Goal: Transaction & Acquisition: Purchase product/service

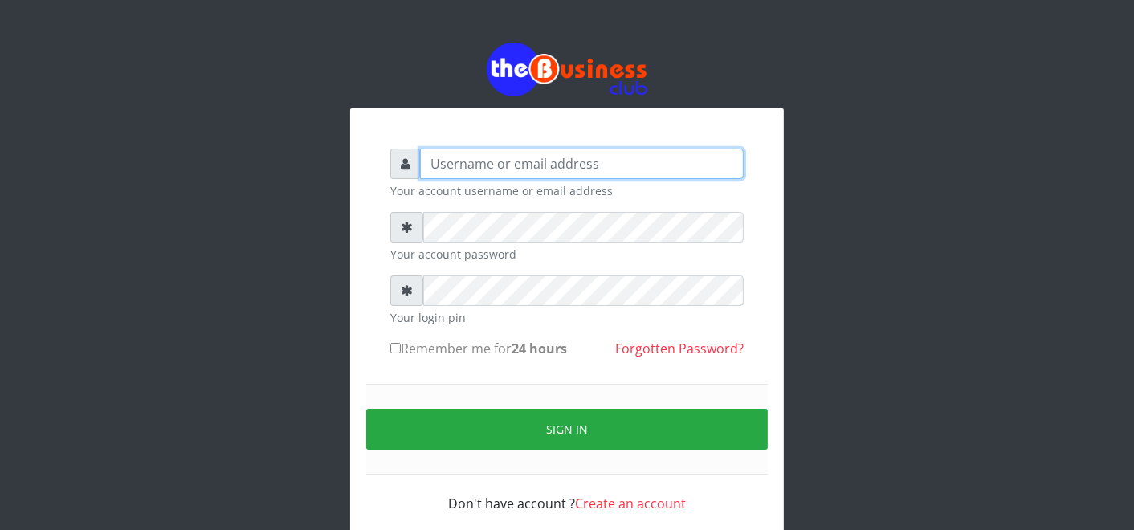
click at [491, 169] on input "text" at bounding box center [582, 164] width 324 height 31
type input "F"
type input "father"
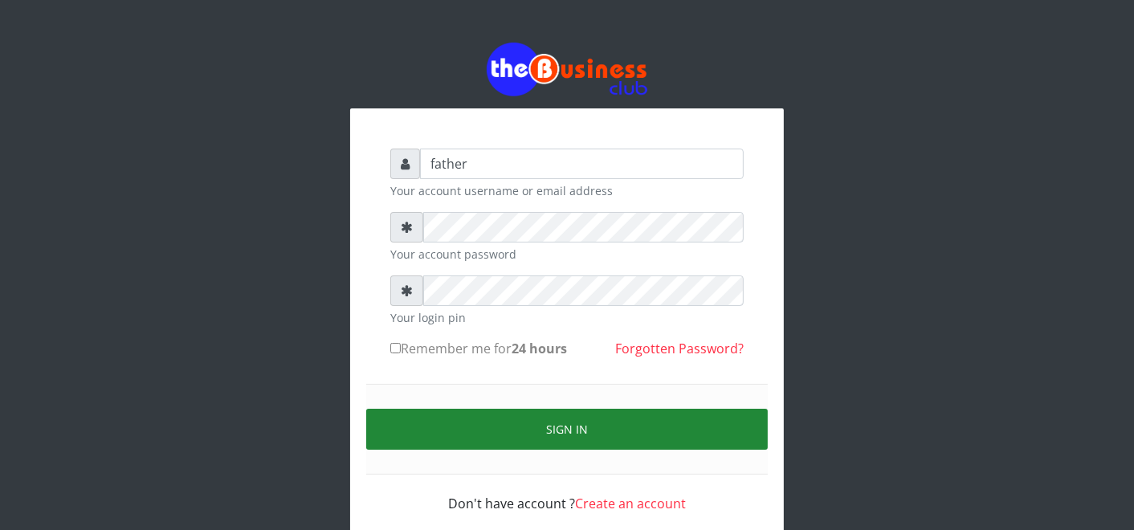
click at [567, 442] on button "Sign in" at bounding box center [566, 429] width 401 height 41
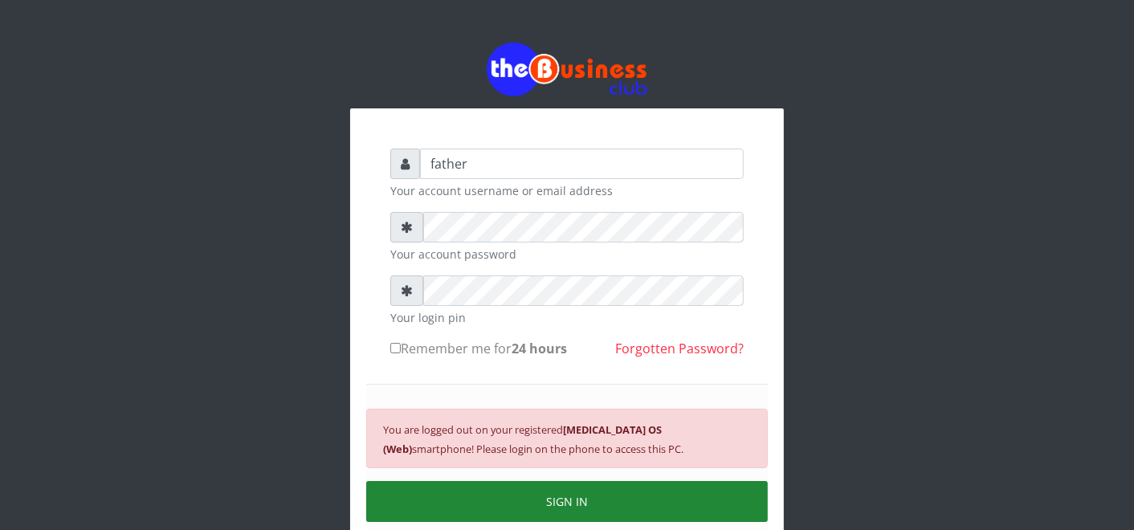
click at [559, 499] on button "SIGN IN" at bounding box center [566, 501] width 401 height 41
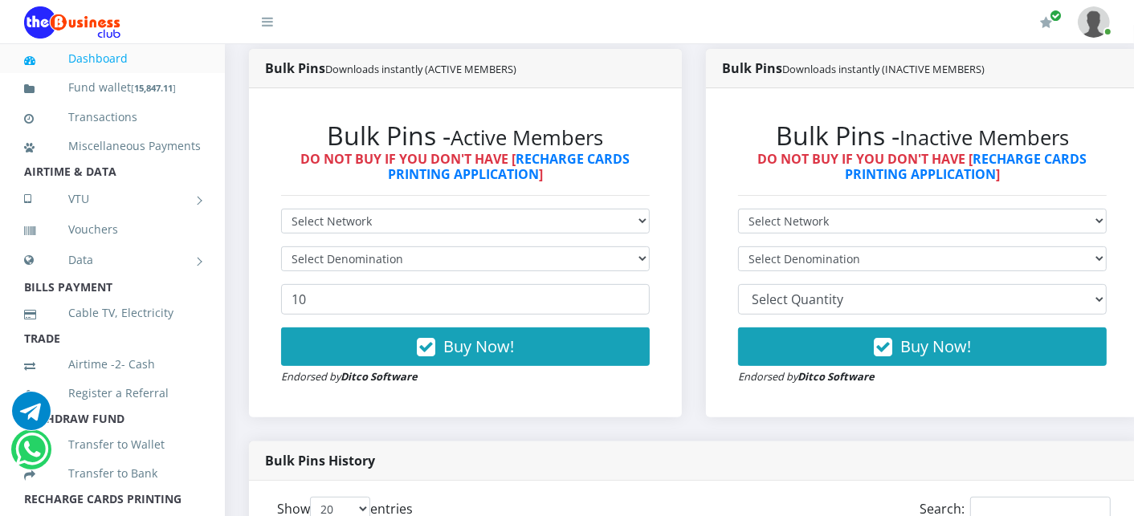
scroll to position [382, 0]
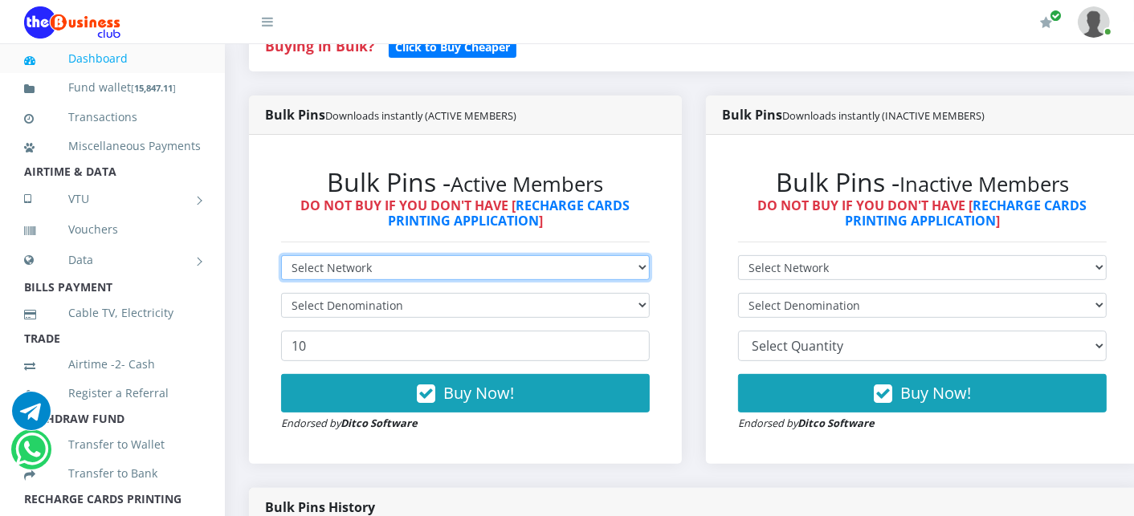
click at [620, 275] on select "Select Network MTN Globacom 9Mobile Airtel" at bounding box center [465, 267] width 369 height 25
select select "MTN"
click at [281, 257] on select "Select Network MTN Globacom 9Mobile Airtel" at bounding box center [465, 267] width 369 height 25
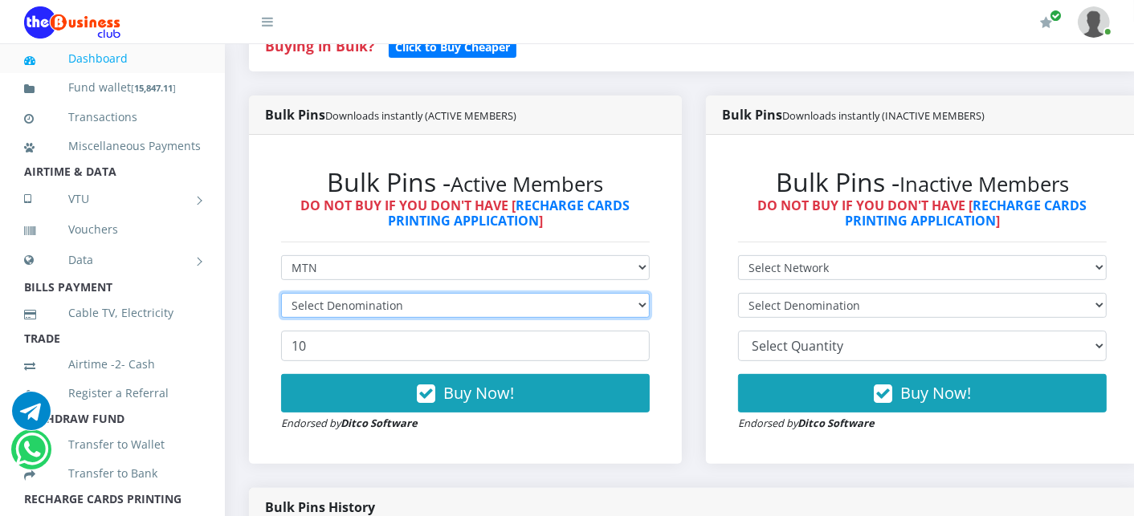
click at [581, 312] on select "Select Denomination" at bounding box center [465, 305] width 369 height 25
select select "193.98-200"
click at [281, 295] on select "Select Denomination MTN NGN100 - ₦96.99 MTN NGN200 - ₦193.98 MTN NGN400 - ₦387.…" at bounding box center [465, 305] width 369 height 25
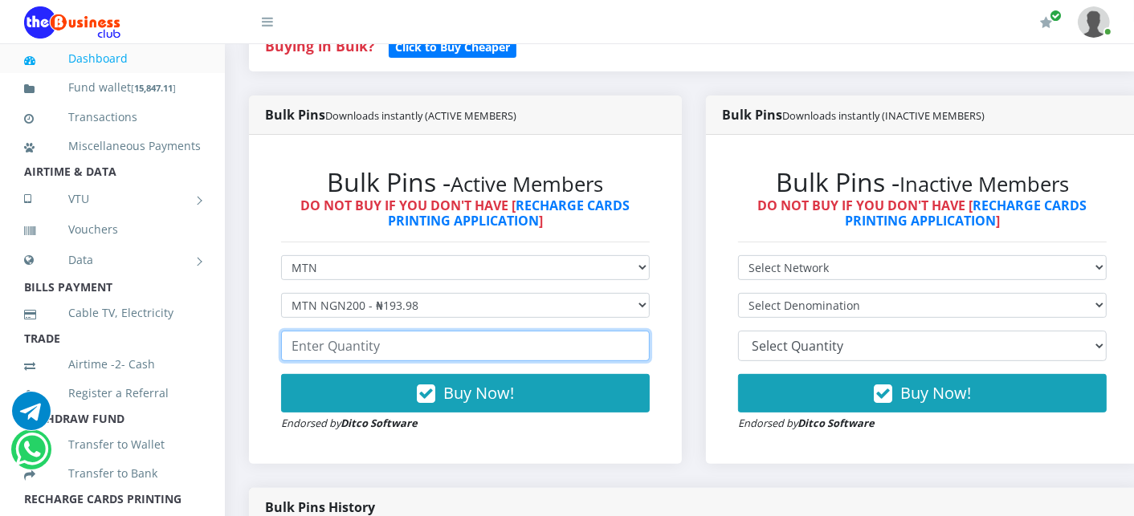
click at [456, 350] on input "number" at bounding box center [465, 346] width 369 height 31
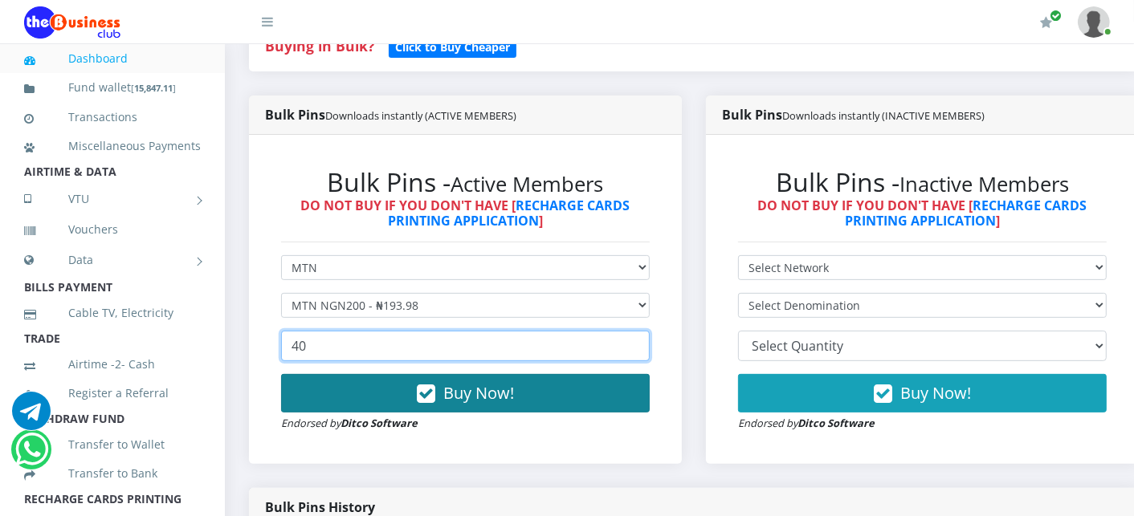
type input "40"
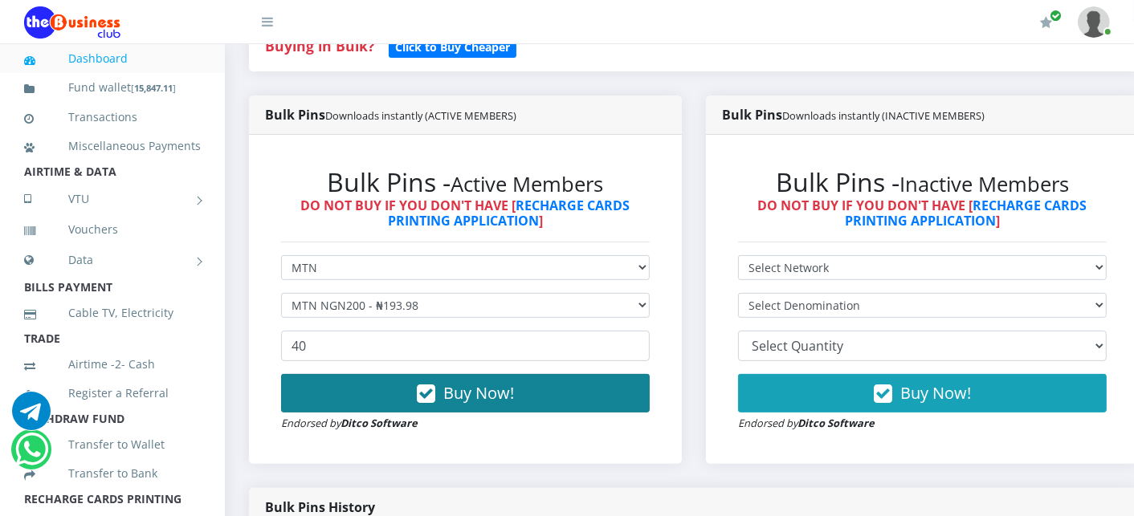
click at [431, 389] on icon "button" at bounding box center [426, 394] width 18 height 16
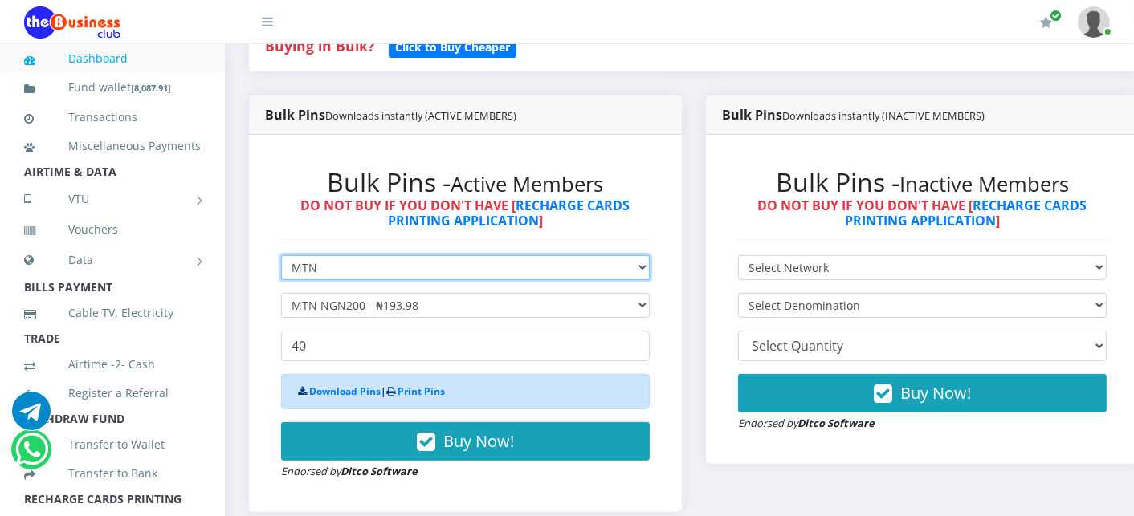
click at [365, 271] on select "Select Network MTN Globacom 9Mobile Airtel" at bounding box center [465, 267] width 369 height 25
select select "Airtel"
click at [281, 257] on select "Select Network MTN Globacom 9Mobile Airtel" at bounding box center [465, 267] width 369 height 25
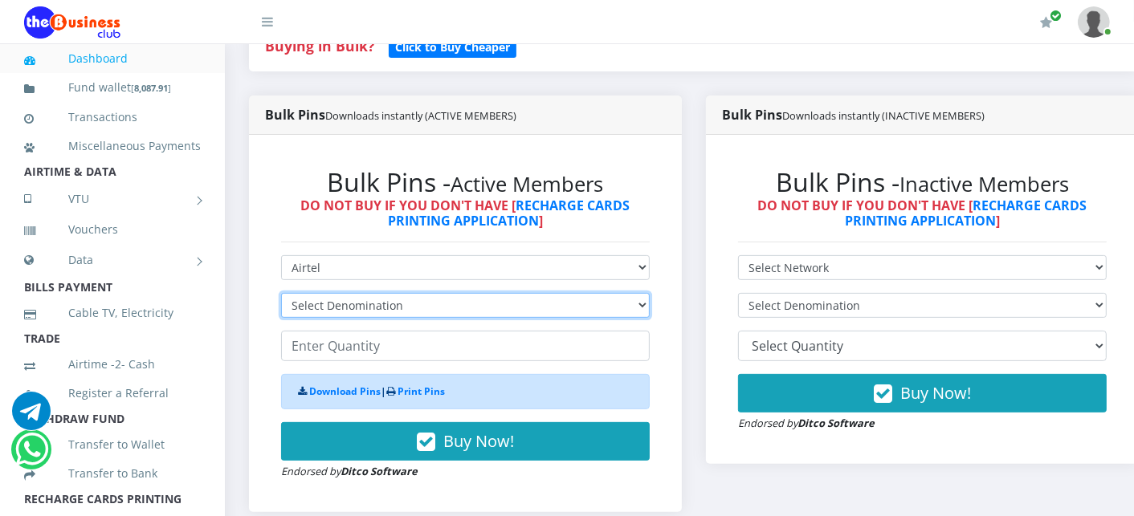
click at [316, 305] on select "Select Denomination Airtel NGN100 - ₦96.38 Airtel NGN200 - ₦192.76 Airtel NGN50…" at bounding box center [465, 305] width 369 height 25
select select "192.76-200"
click at [281, 295] on select "Select Denomination Airtel NGN100 - ₦96.38 Airtel NGN200 - ₦192.76 Airtel NGN50…" at bounding box center [465, 305] width 369 height 25
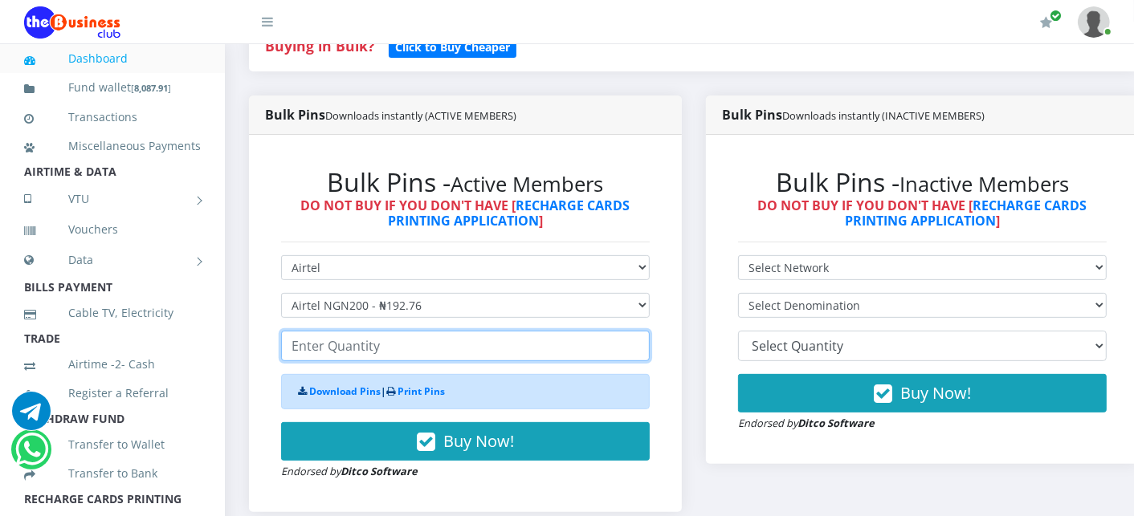
click at [310, 355] on input "number" at bounding box center [465, 346] width 369 height 31
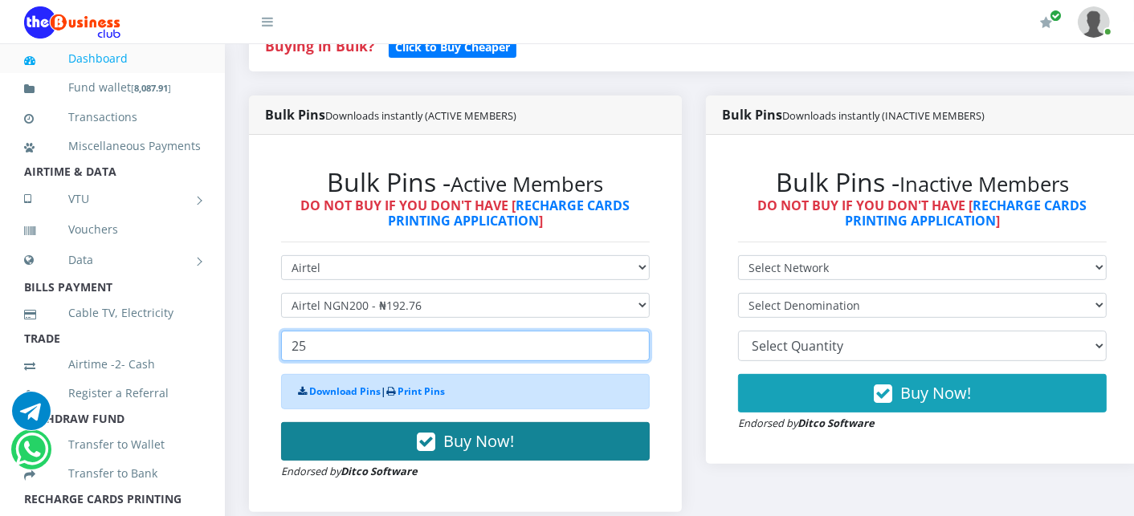
type input "25"
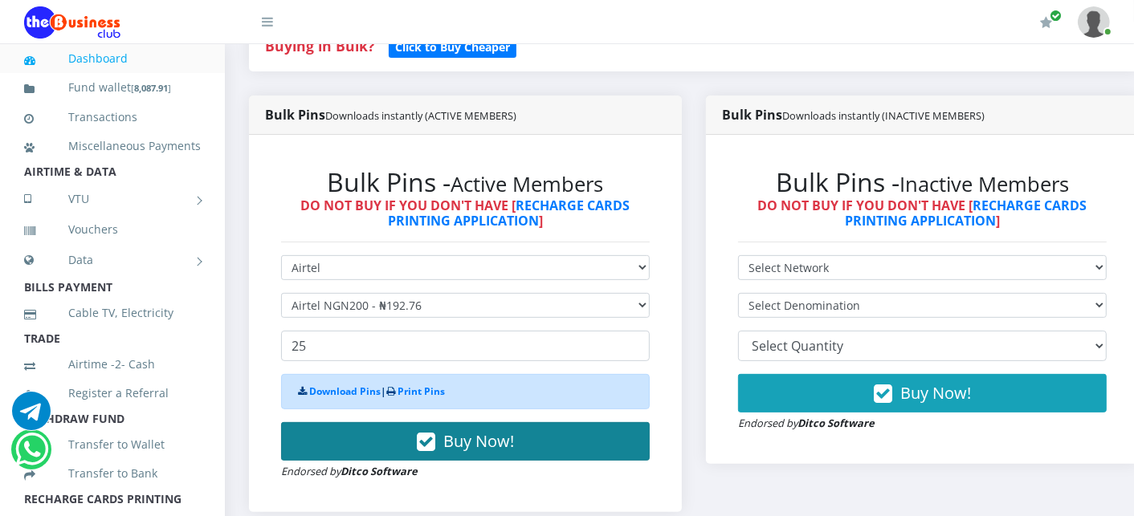
click at [324, 426] on button "Buy Now!" at bounding box center [465, 441] width 369 height 39
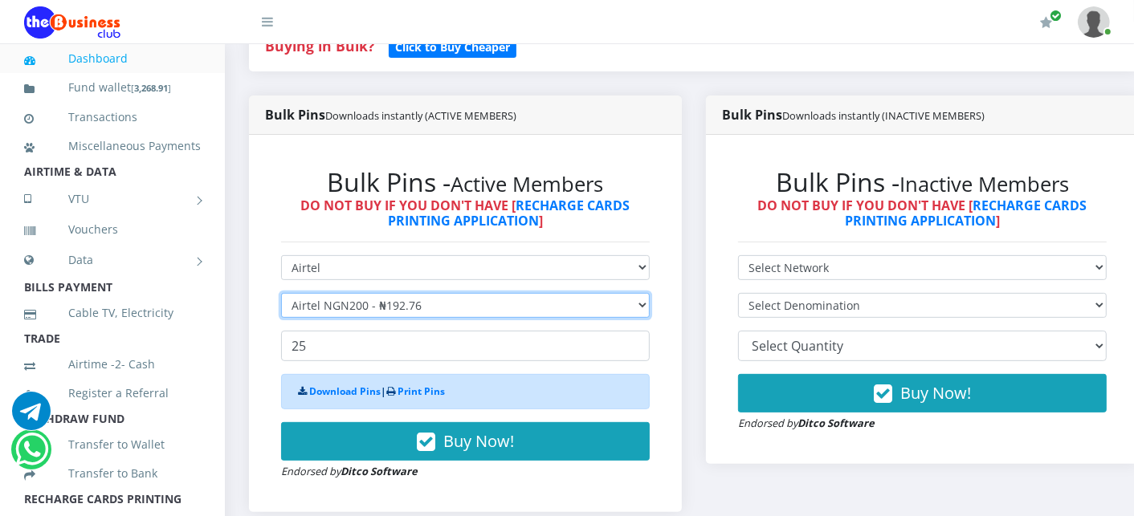
click at [356, 302] on select "Select Denomination Airtel NGN100 - ₦96.38 Airtel NGN200 - ₦192.76 Airtel NGN50…" at bounding box center [465, 305] width 369 height 25
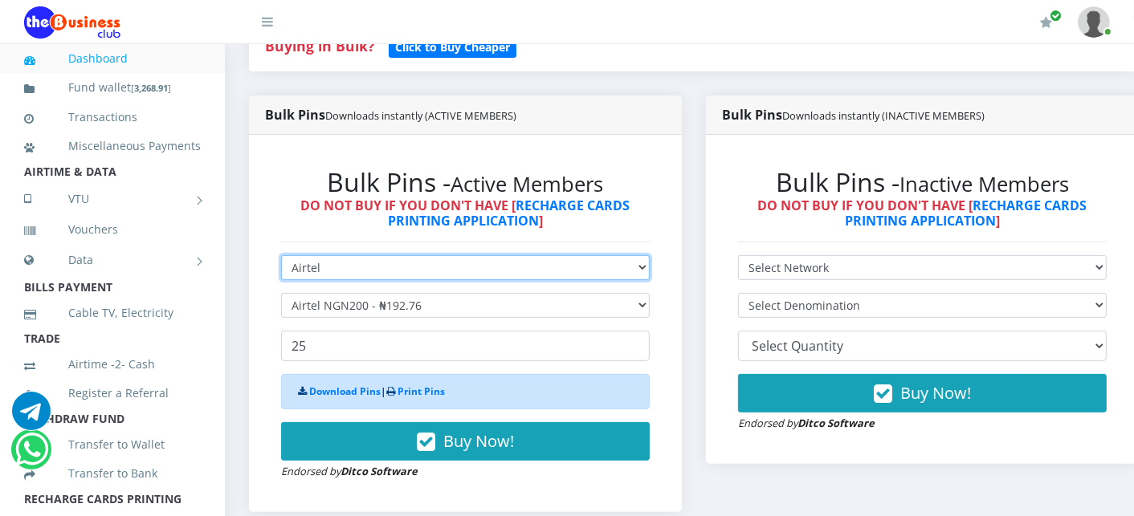
click at [357, 270] on select "Select Network MTN Globacom 9Mobile Airtel" at bounding box center [465, 267] width 369 height 25
select select "MTN"
click at [281, 257] on select "Select Network MTN Globacom 9Mobile Airtel" at bounding box center [465, 267] width 369 height 25
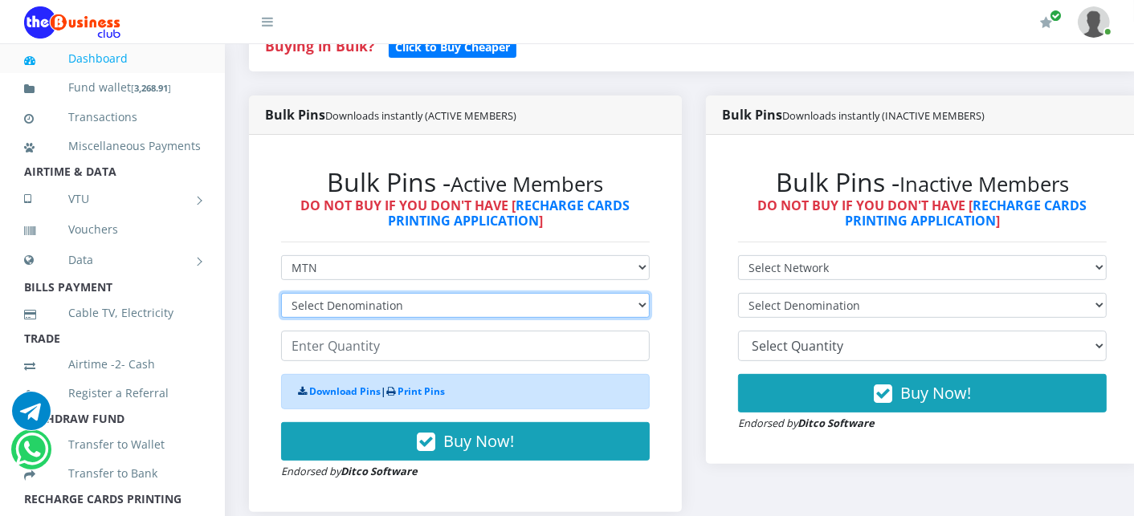
click at [353, 298] on select "Select Denomination MTN NGN100 - ₦96.99 MTN NGN200 - ₦193.98 MTN NGN400 - ₦387.…" at bounding box center [465, 305] width 369 height 25
select select "96.99-100"
click at [281, 295] on select "Select Denomination MTN NGN100 - ₦96.99 MTN NGN200 - ₦193.98 MTN NGN400 - ₦387.…" at bounding box center [465, 305] width 369 height 25
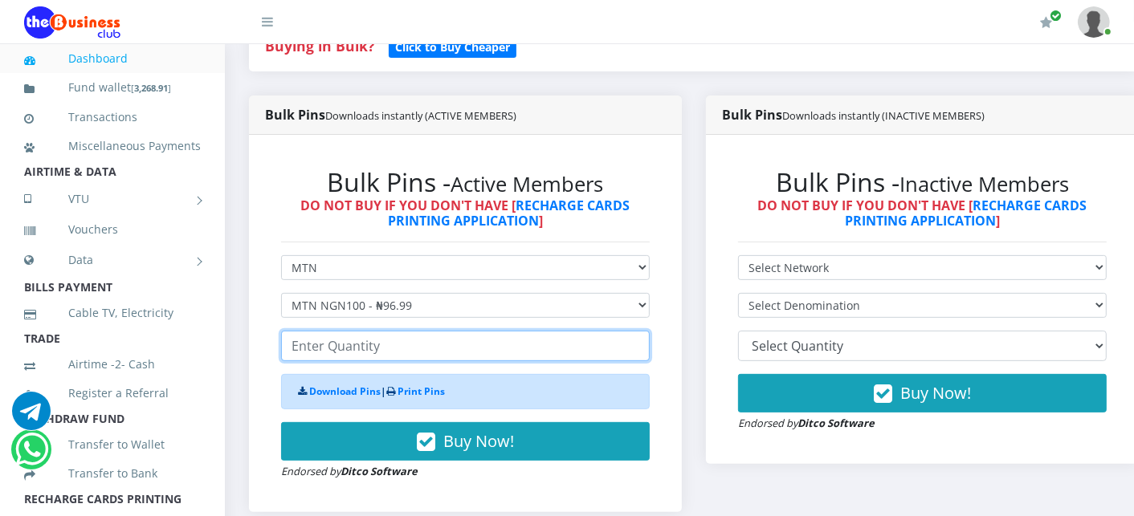
click at [333, 339] on input "number" at bounding box center [465, 346] width 369 height 31
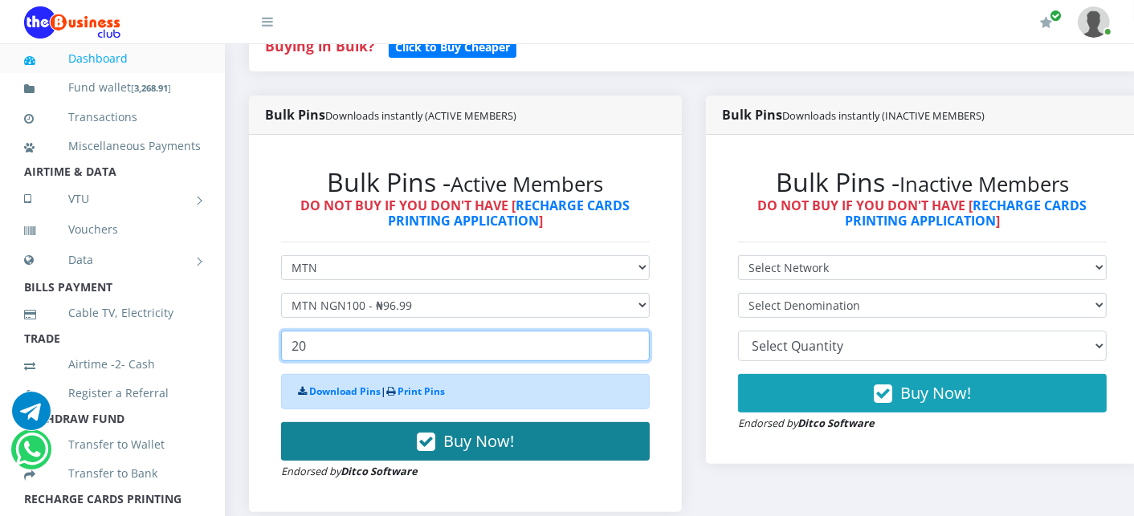
type input "20"
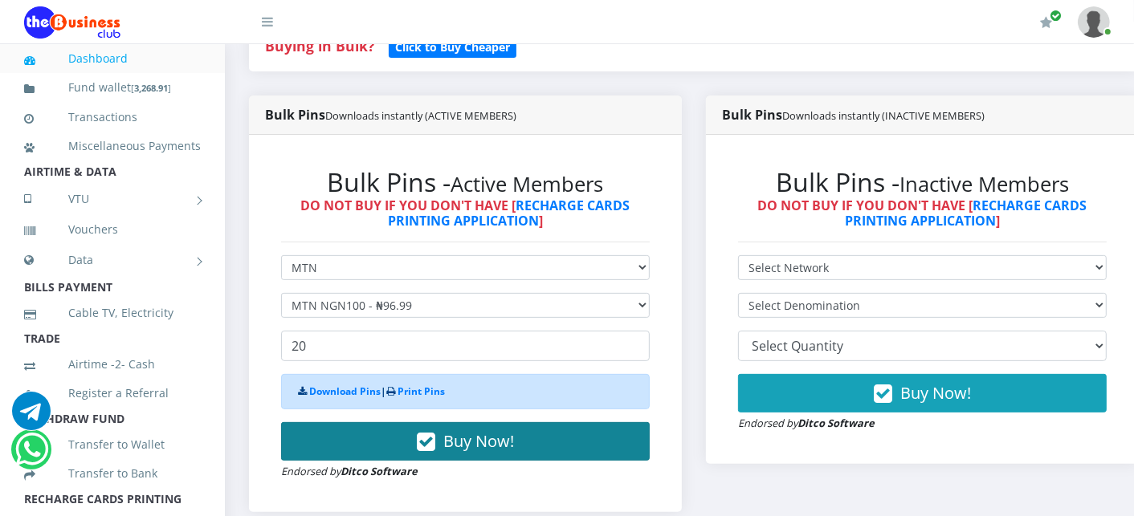
click at [333, 442] on button "Buy Now!" at bounding box center [465, 441] width 369 height 39
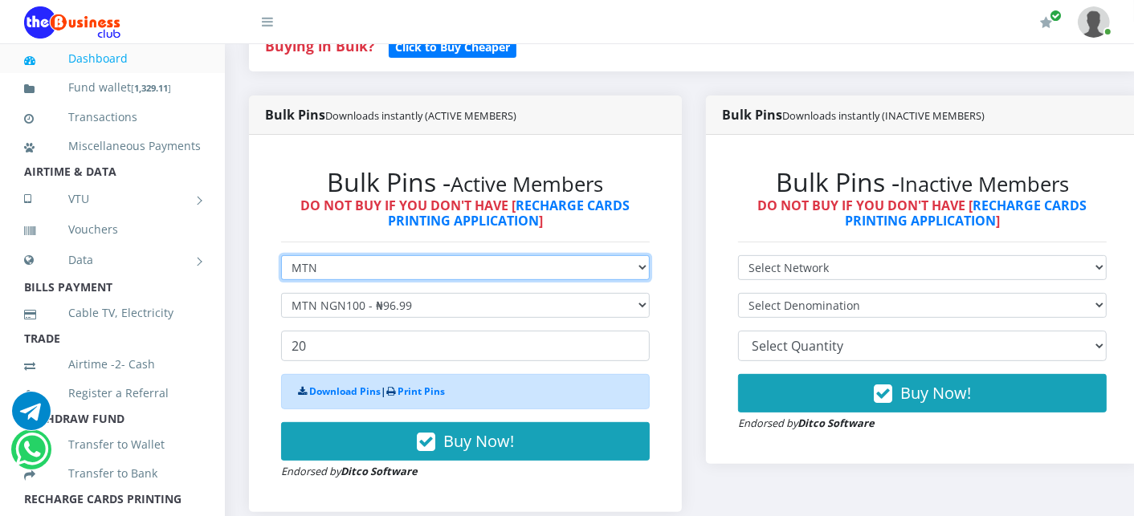
click at [315, 270] on select "Select Network MTN Globacom 9Mobile Airtel" at bounding box center [465, 267] width 369 height 25
select select "Airtel"
click at [281, 257] on select "Select Network MTN Globacom 9Mobile Airtel" at bounding box center [465, 267] width 369 height 25
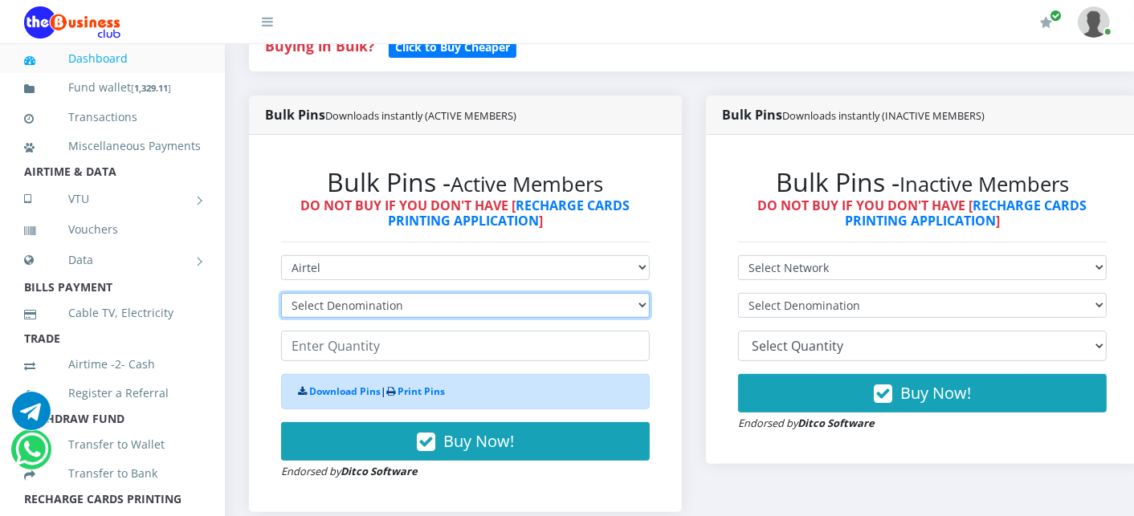
click at [315, 309] on select "Select Denomination Airtel NGN100 - ₦96.38 Airtel NGN200 - ₦192.76 Airtel NGN50…" at bounding box center [465, 305] width 369 height 25
select select "96.38-100"
click at [281, 295] on select "Select Denomination Airtel NGN100 - ₦96.38 Airtel NGN200 - ₦192.76 Airtel NGN50…" at bounding box center [465, 305] width 369 height 25
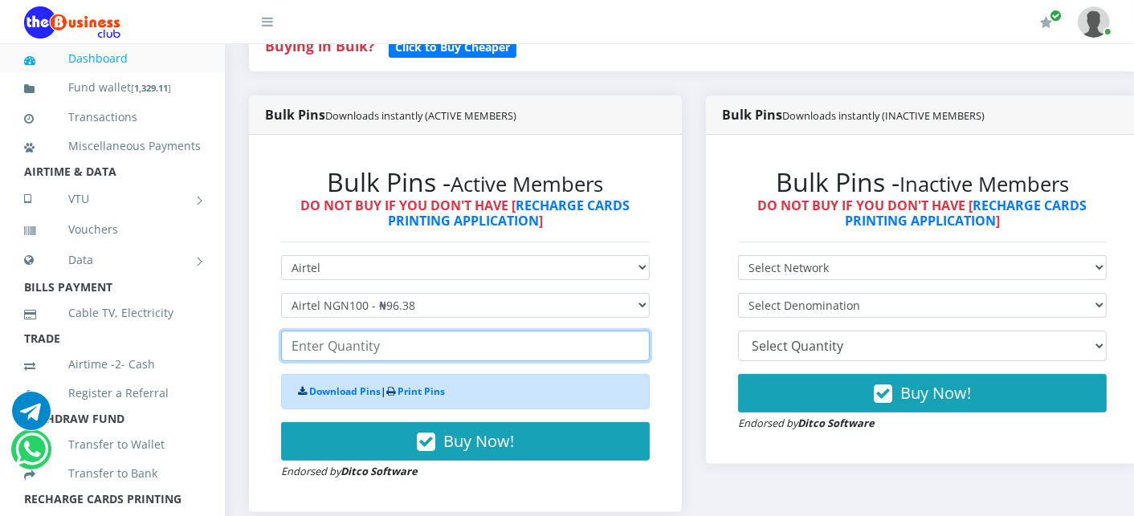
click at [318, 342] on input "number" at bounding box center [465, 346] width 369 height 31
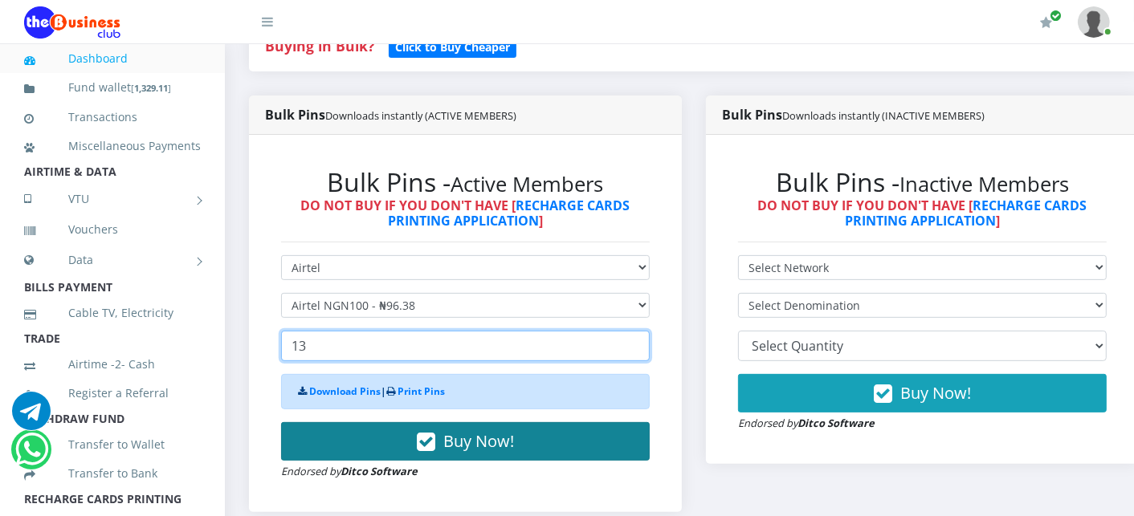
type input "13"
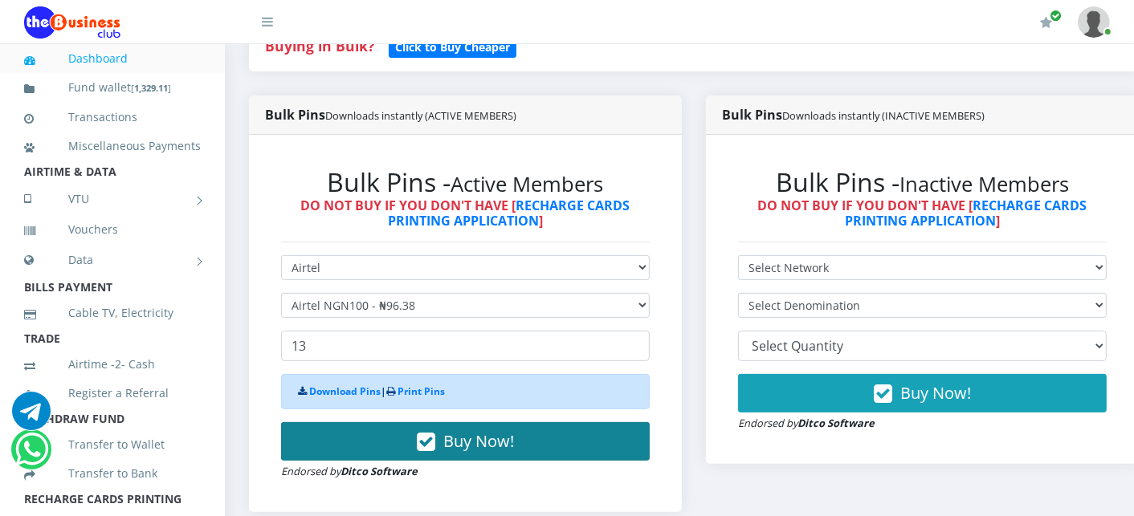
click at [331, 459] on button "Buy Now!" at bounding box center [465, 441] width 369 height 39
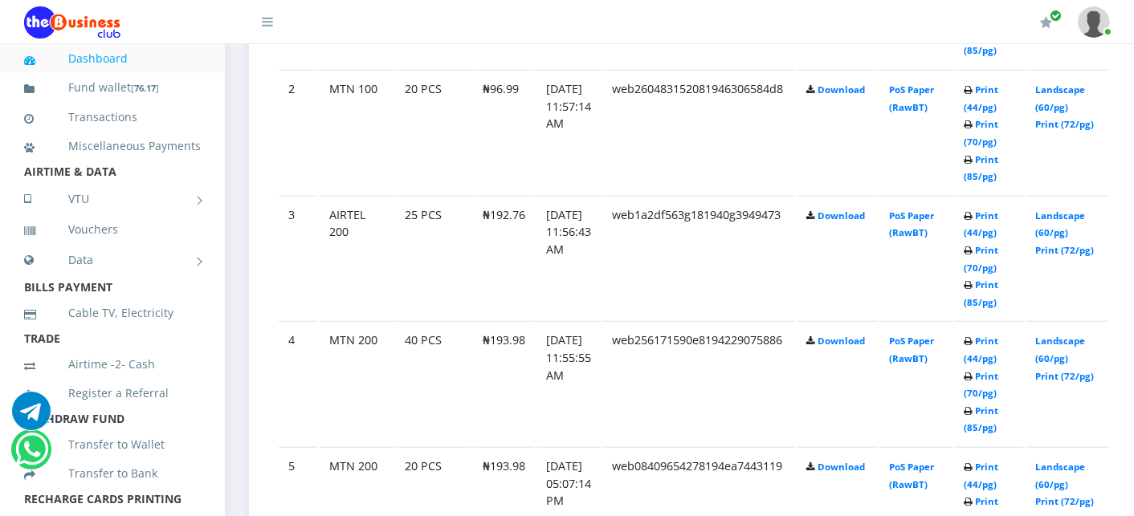
scroll to position [1106, 0]
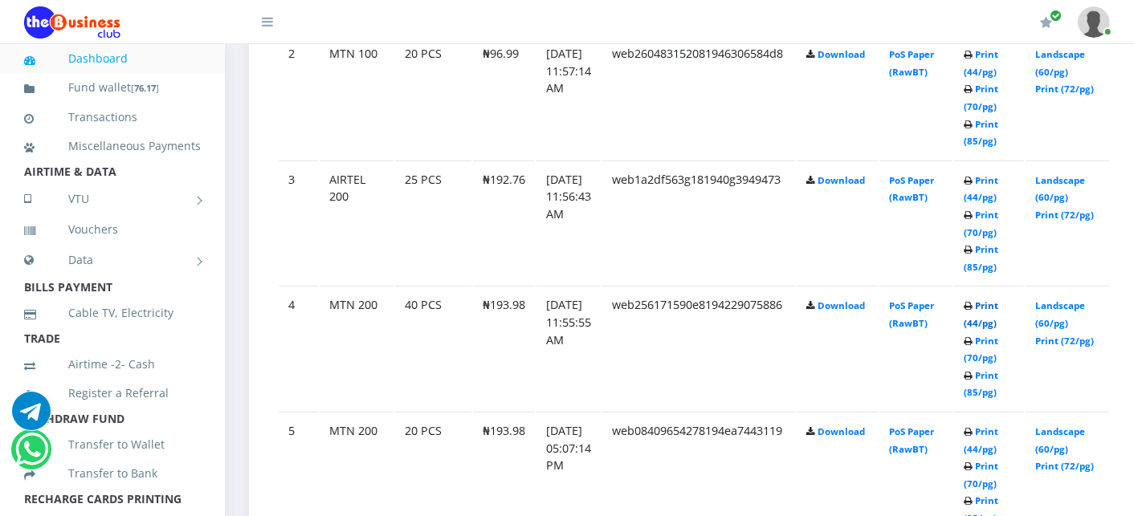
click at [998, 302] on link "Print (44/pg)" at bounding box center [980, 314] width 35 height 30
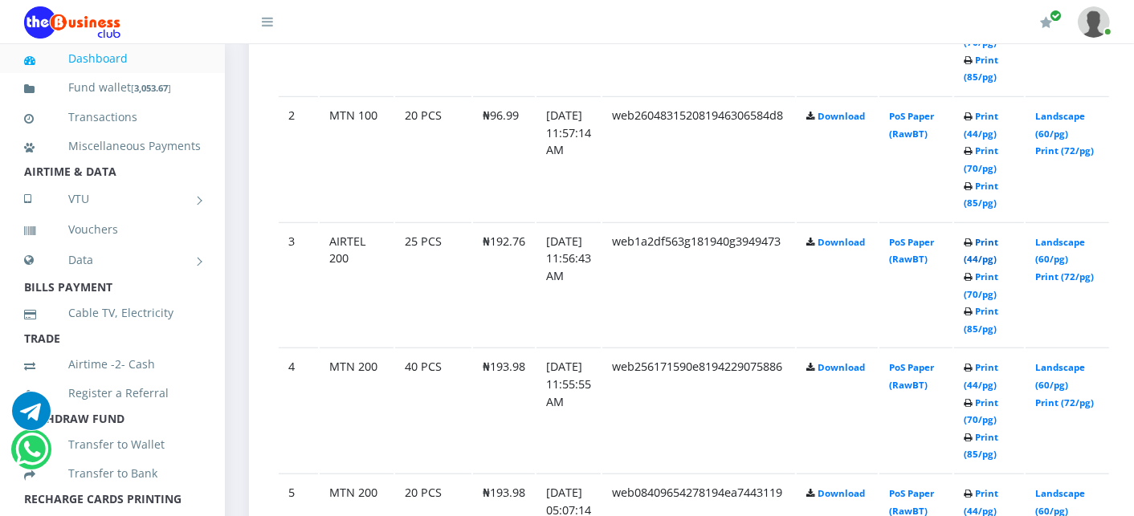
scroll to position [1106, 0]
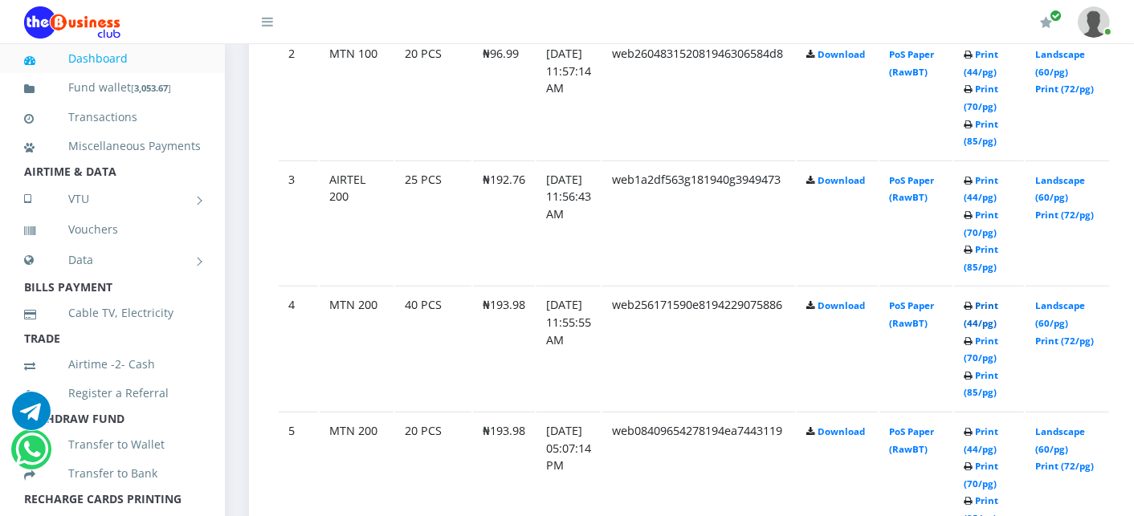
click at [998, 303] on link "Print (44/pg)" at bounding box center [980, 314] width 35 height 30
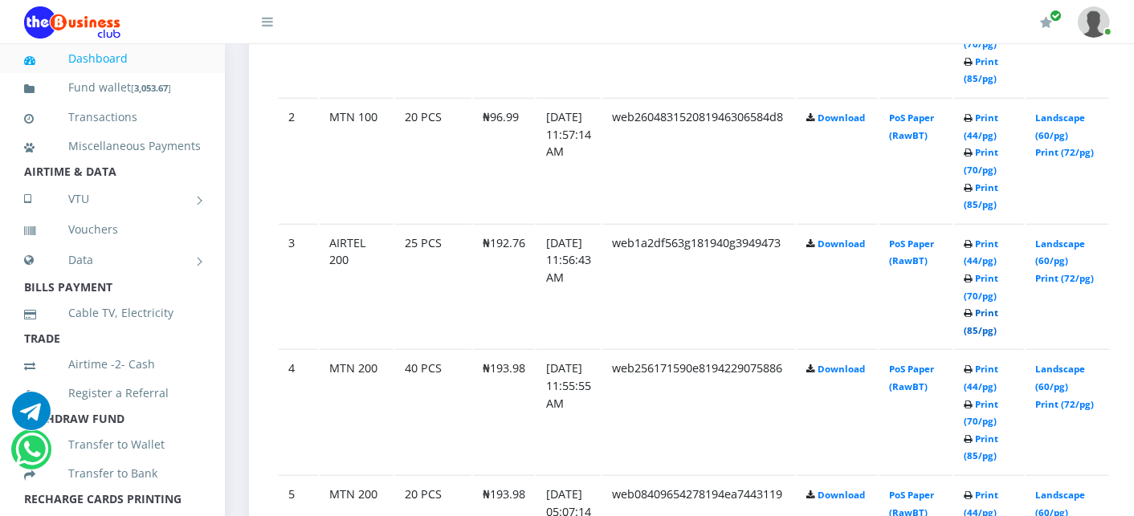
scroll to position [1106, 0]
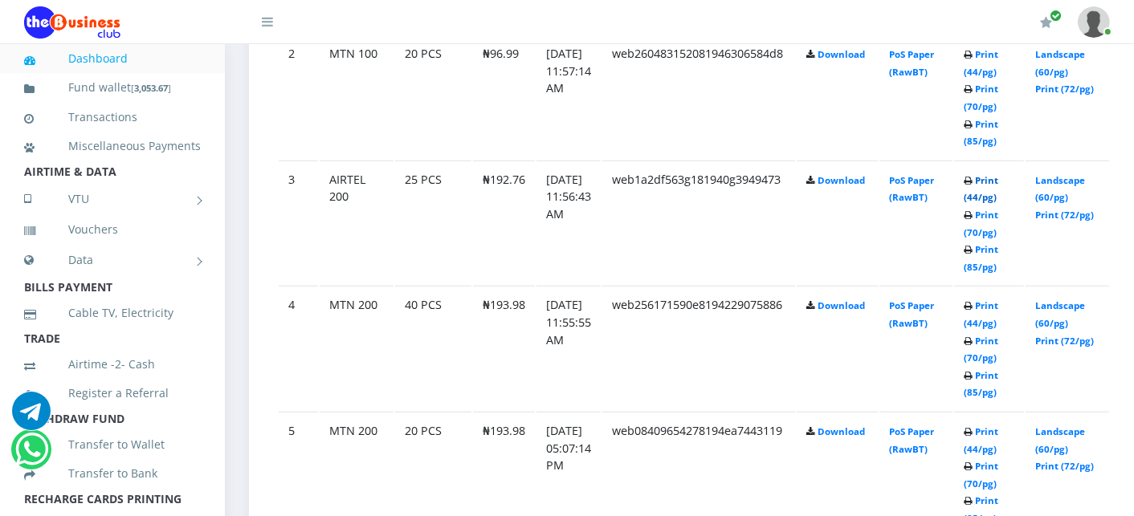
click at [996, 177] on link "Print (44/pg)" at bounding box center [980, 189] width 35 height 30
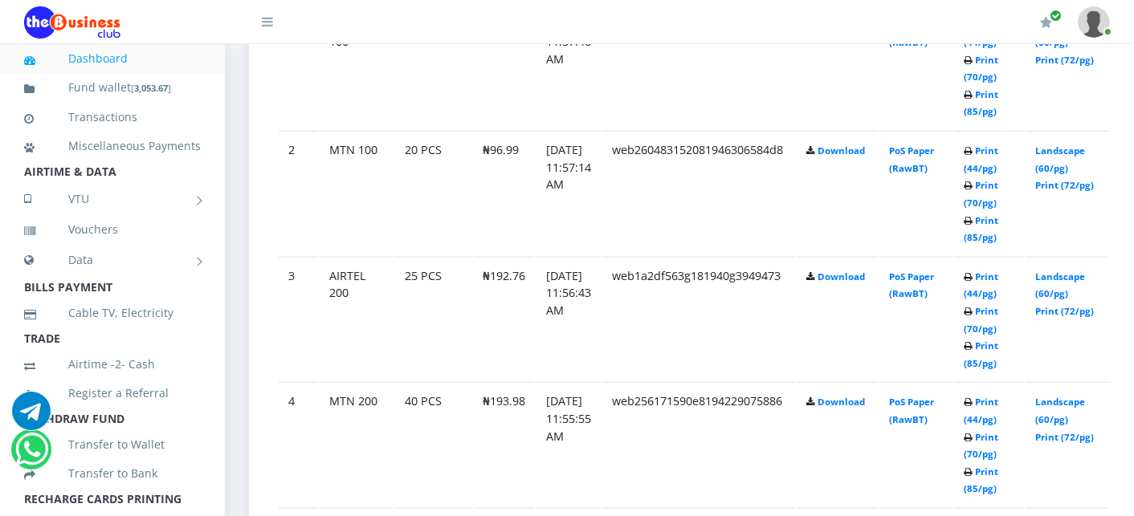
scroll to position [999, 0]
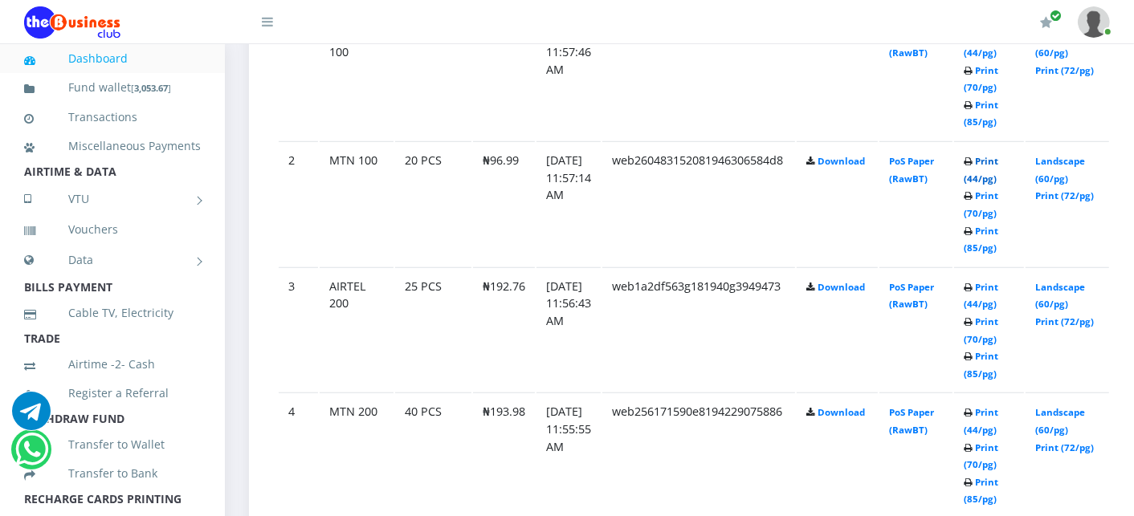
click at [998, 161] on link "Print (44/pg)" at bounding box center [980, 170] width 35 height 30
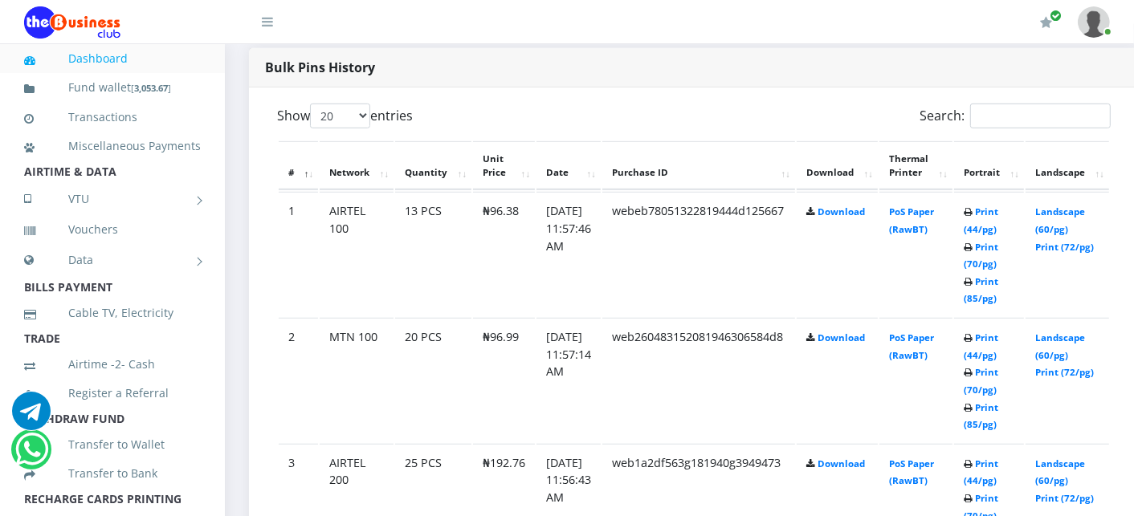
scroll to position [821, 0]
click at [998, 210] on link "Print (44/pg)" at bounding box center [980, 222] width 35 height 30
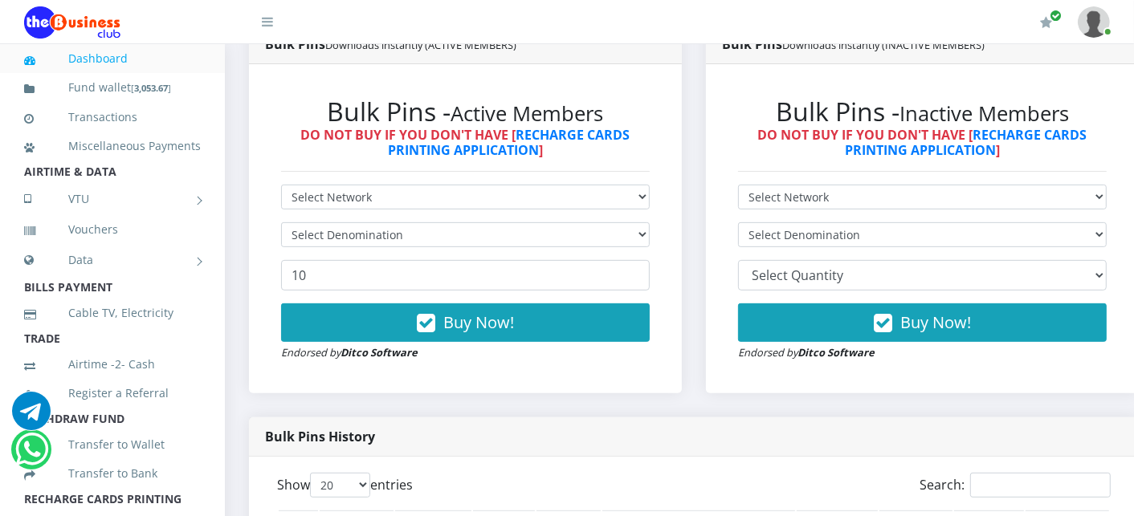
scroll to position [396, 0]
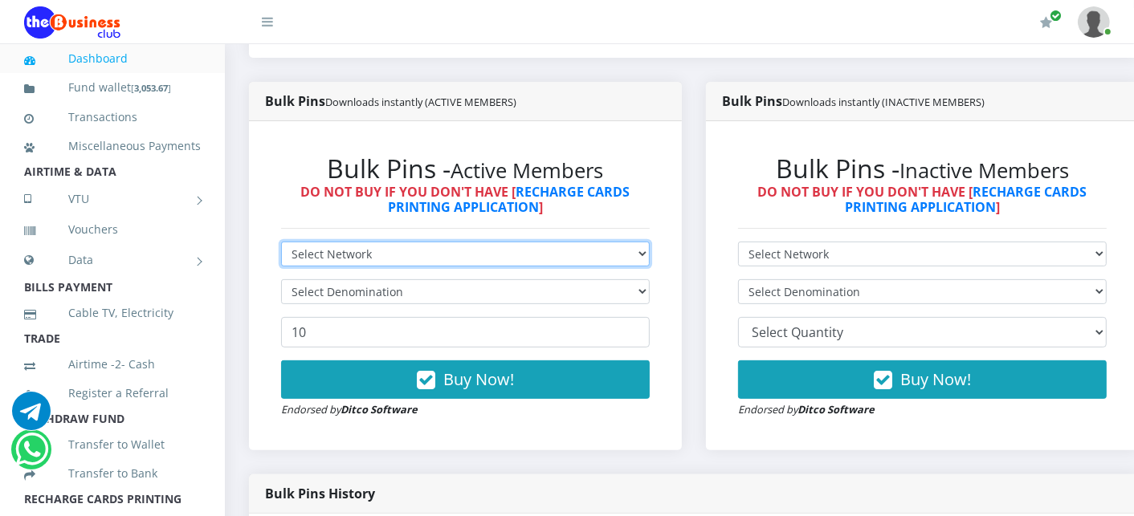
click at [360, 253] on select "Select Network MTN Globacom 9Mobile Airtel" at bounding box center [465, 254] width 369 height 25
select select "MTN"
click at [281, 243] on select "Select Network MTN Globacom 9Mobile Airtel" at bounding box center [465, 254] width 369 height 25
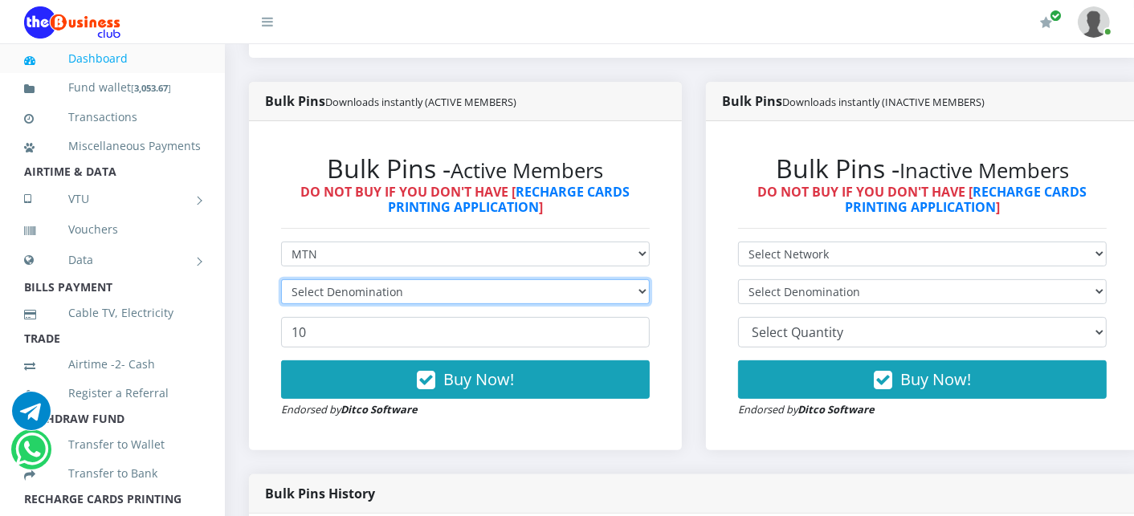
drag, startPoint x: 336, startPoint y: 299, endPoint x: 336, endPoint y: 287, distance: 12.8
click at [336, 287] on select "Select Denomination" at bounding box center [465, 291] width 369 height 25
select select "484.95-500"
click at [281, 281] on select "Select Denomination MTN NGN100 - ₦96.99 MTN NGN200 - ₦193.98 MTN NGN400 - ₦387.…" at bounding box center [465, 291] width 369 height 25
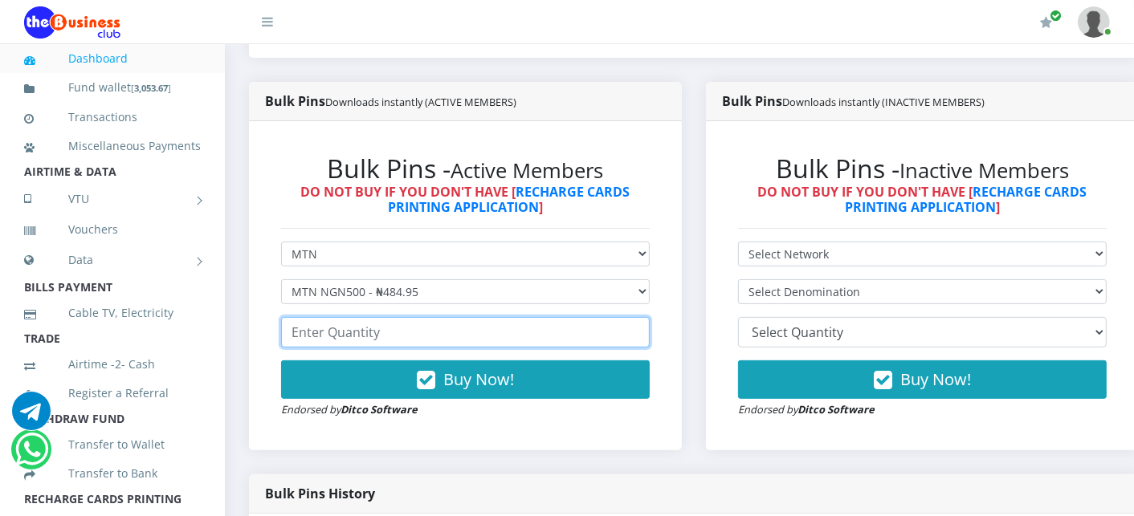
click at [328, 334] on input "number" at bounding box center [465, 332] width 369 height 31
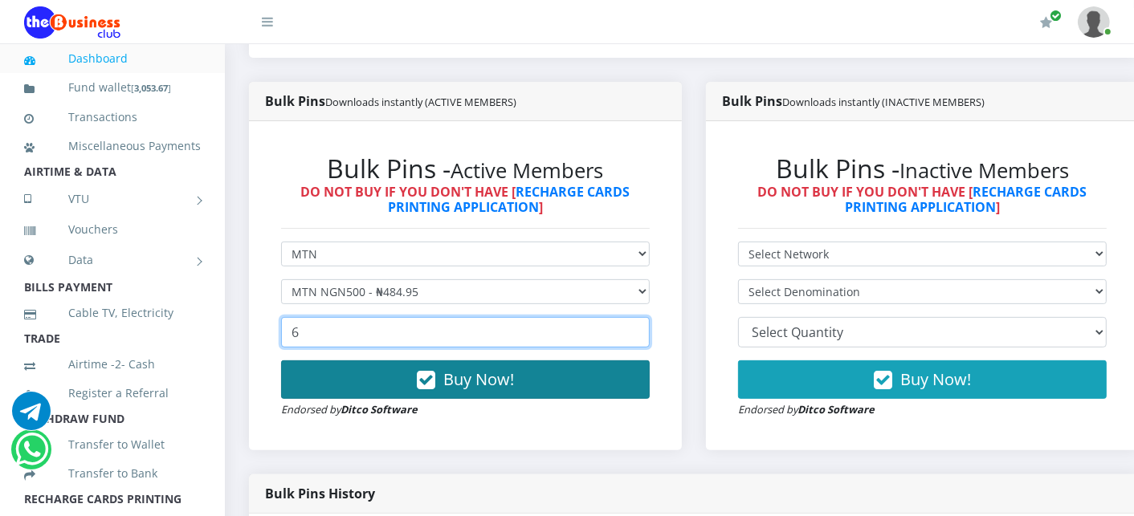
type input "6"
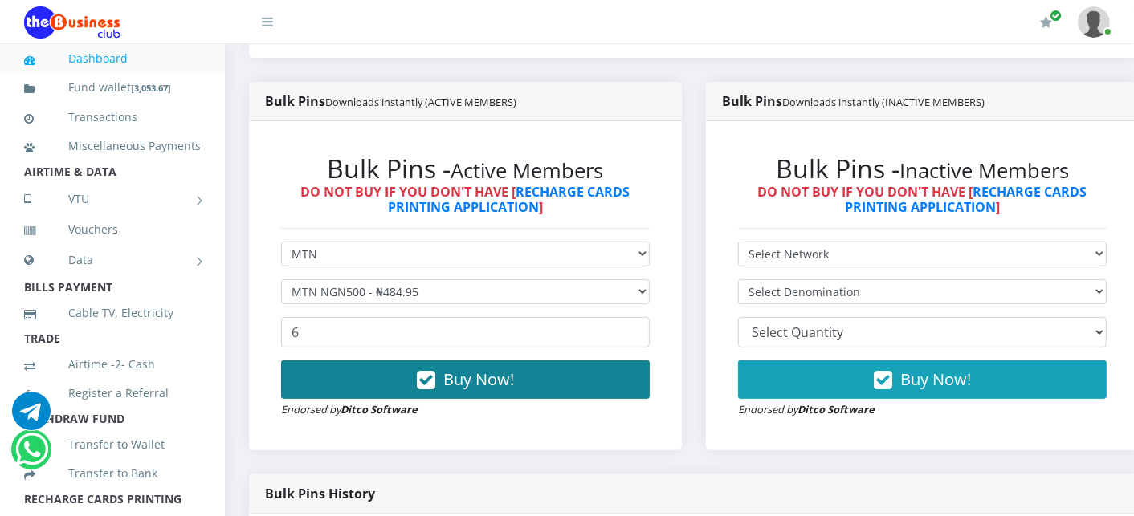
click at [329, 373] on button "Buy Now!" at bounding box center [465, 380] width 369 height 39
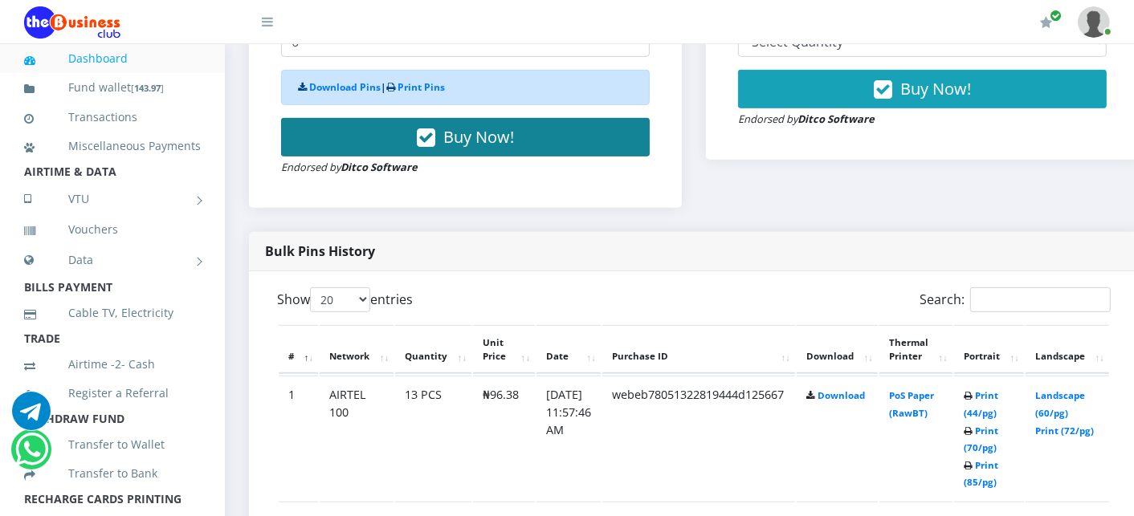
scroll to position [717, 0]
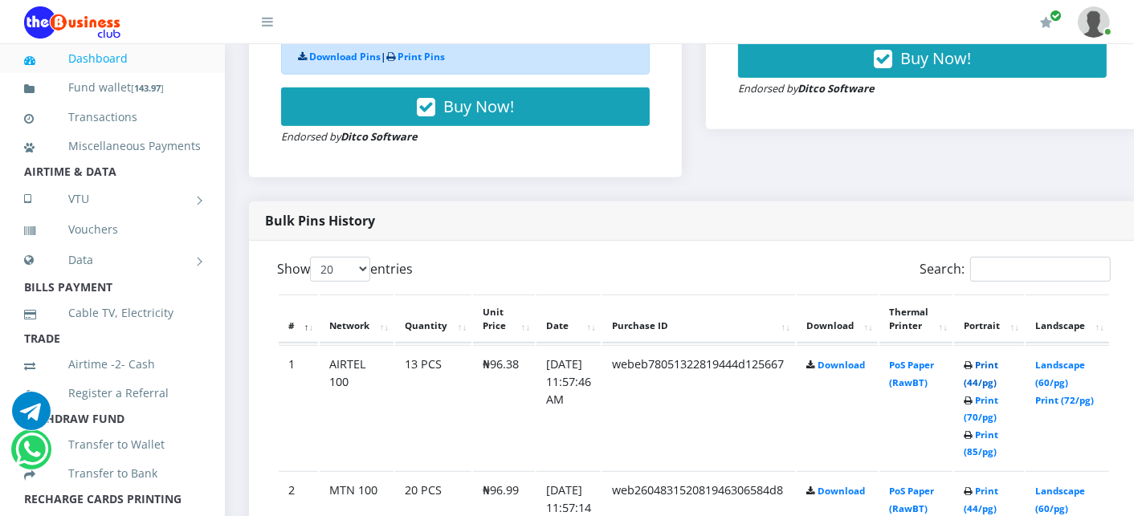
click at [998, 360] on link "Print (44/pg)" at bounding box center [980, 374] width 35 height 30
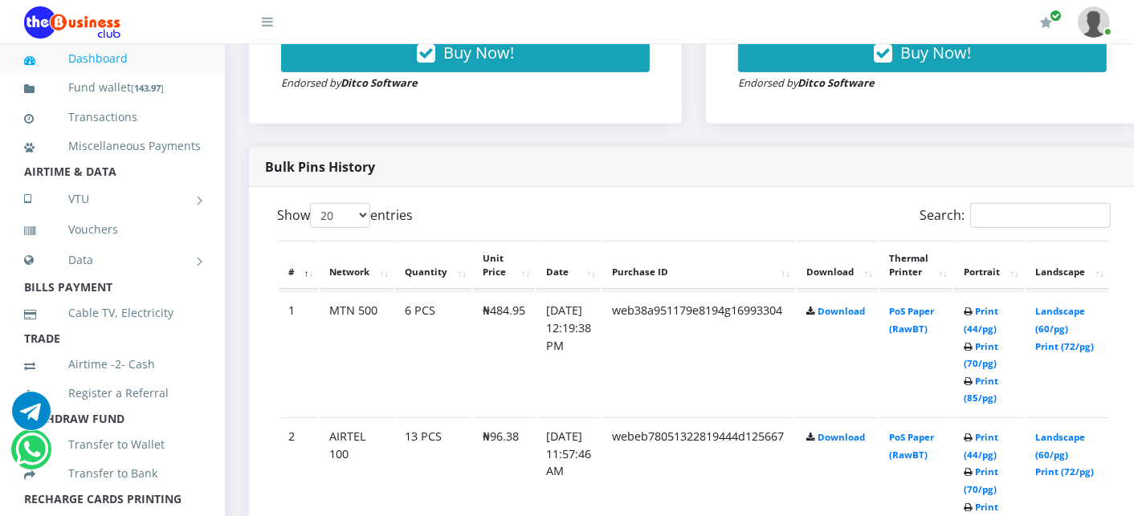
scroll to position [717, 0]
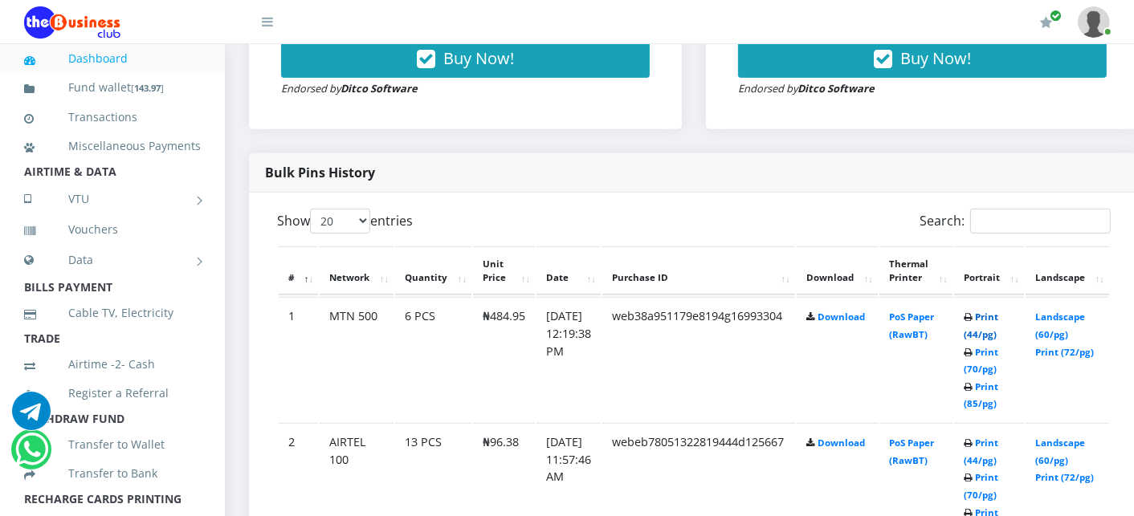
click at [998, 318] on link "Print (44/pg)" at bounding box center [980, 326] width 35 height 30
